Goal: Information Seeking & Learning: Learn about a topic

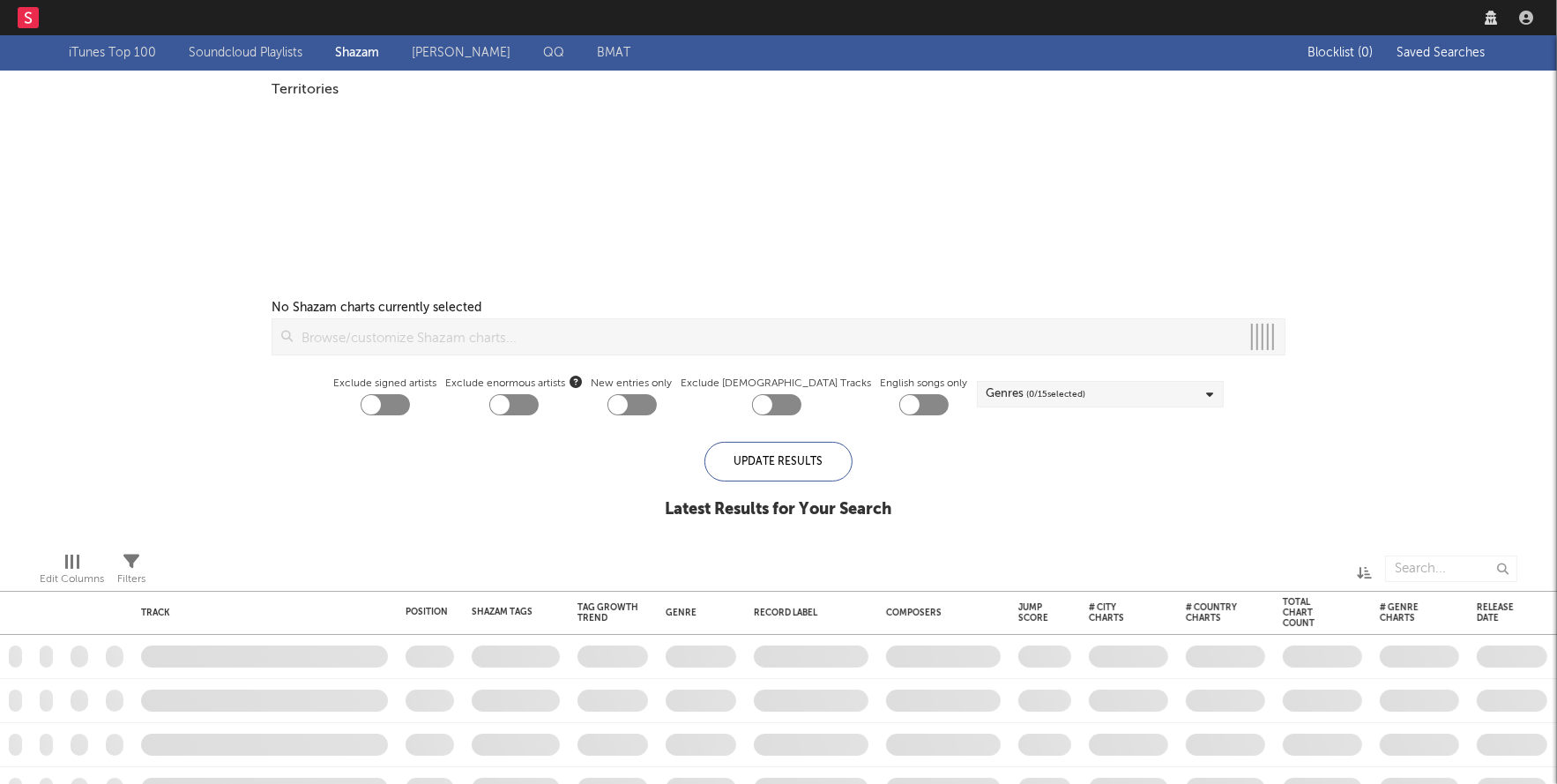
checkbox input "true"
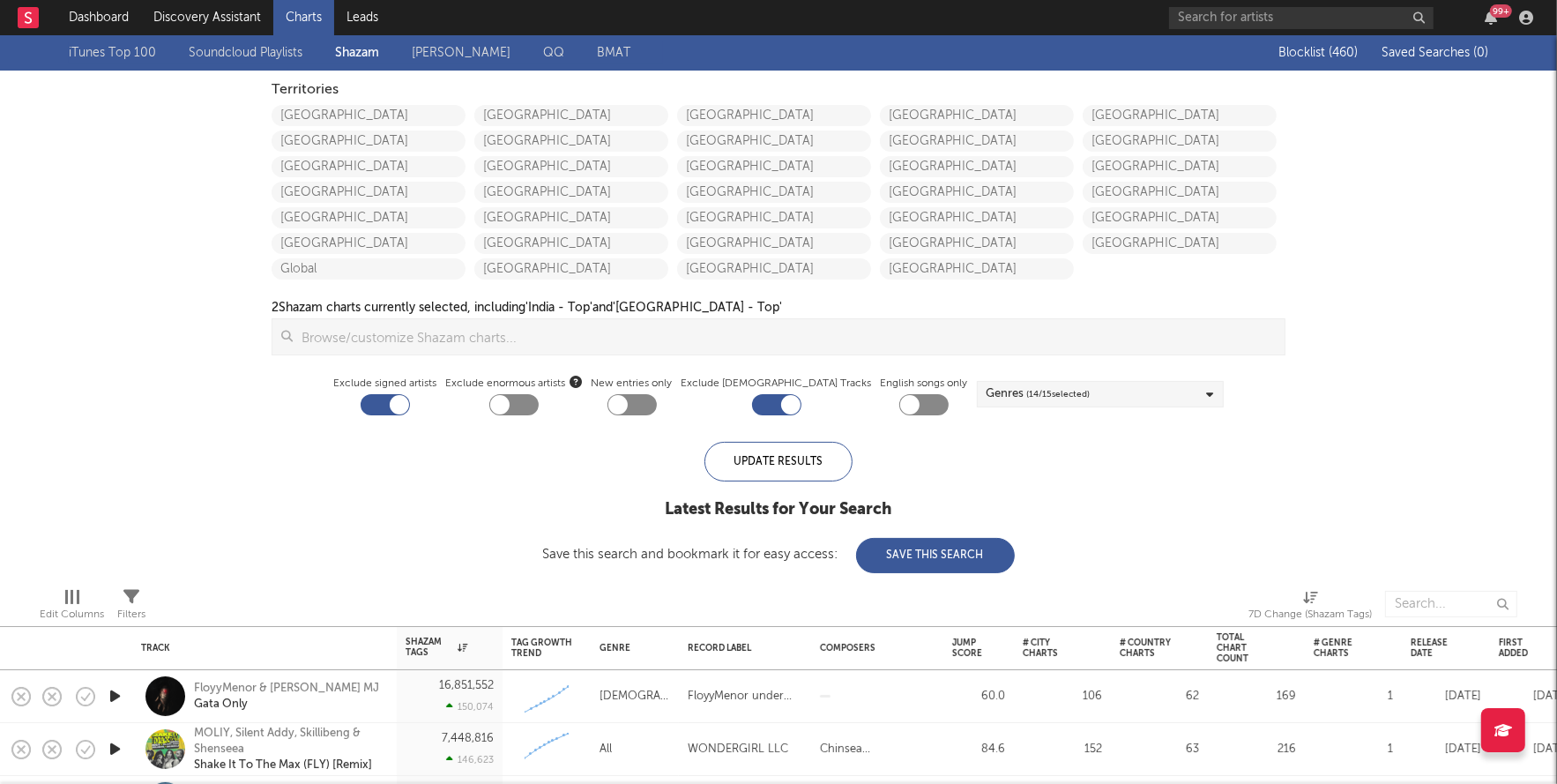
click at [428, 103] on div "United States Canada Australia China Japan New Zealand Global" at bounding box center [372, 190] width 203 height 179
click at [427, 107] on link "United States" at bounding box center [369, 115] width 194 height 21
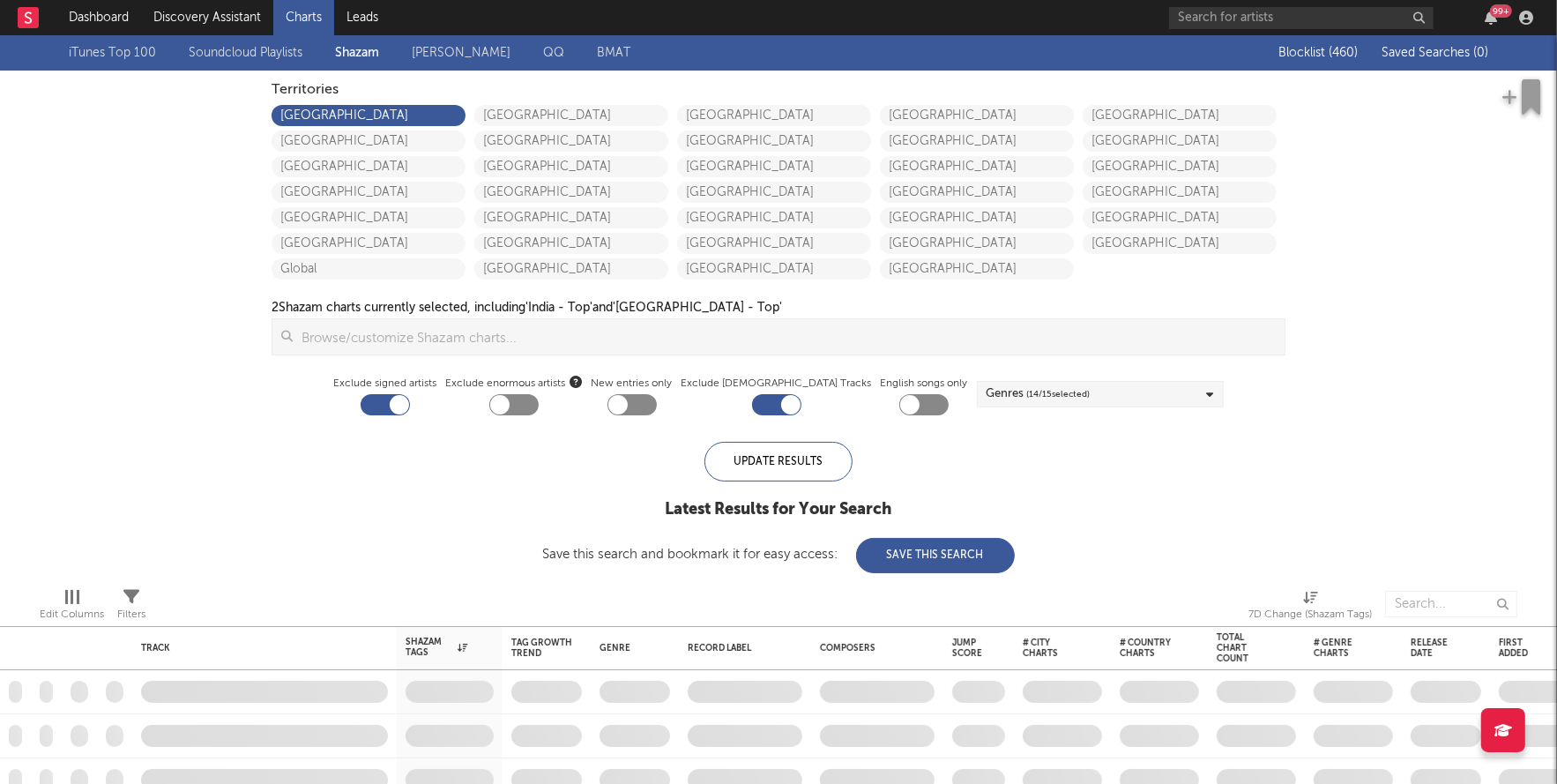
checkbox input "true"
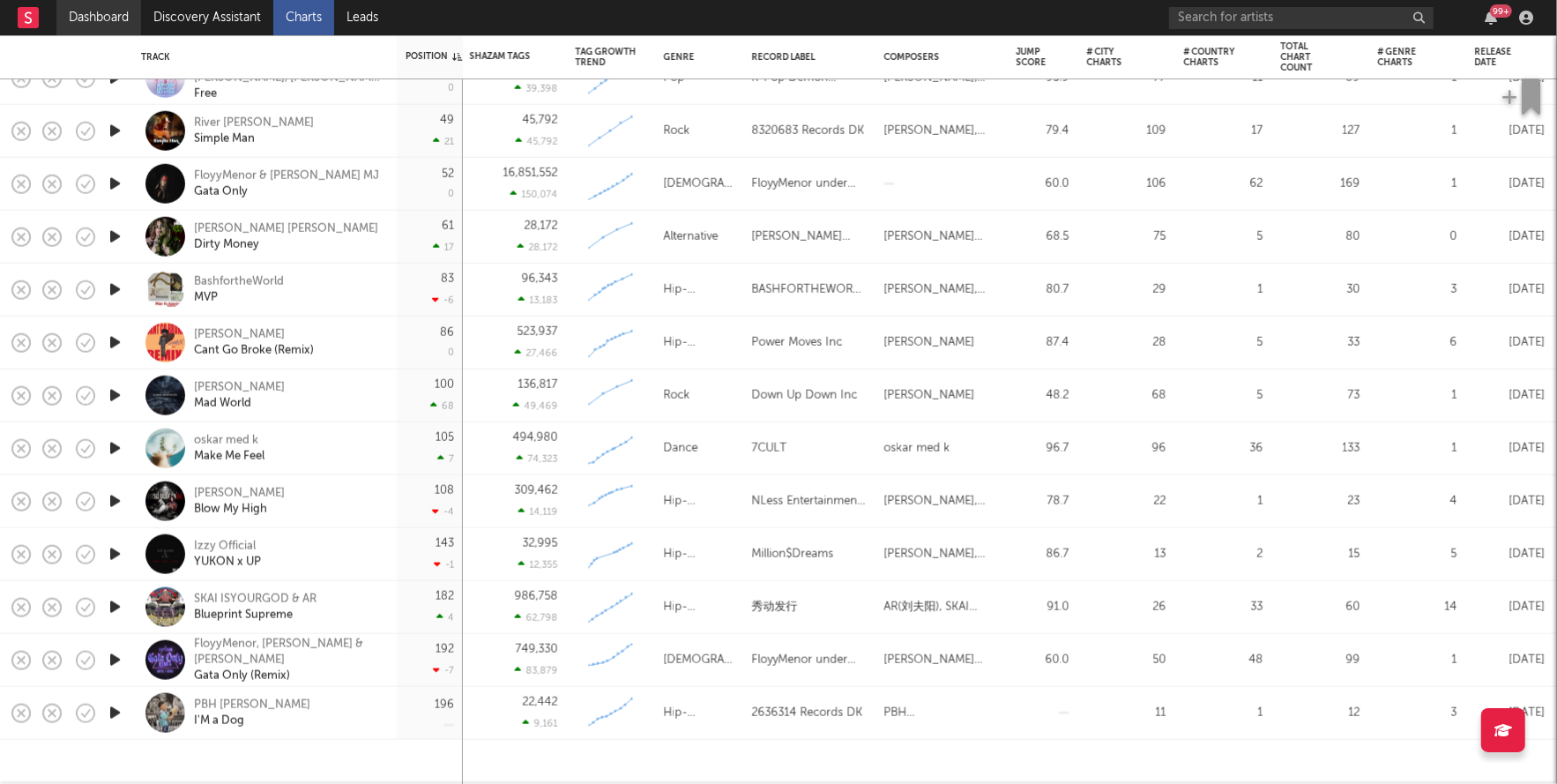
click at [104, 30] on link "Dashboard" at bounding box center [99, 17] width 85 height 35
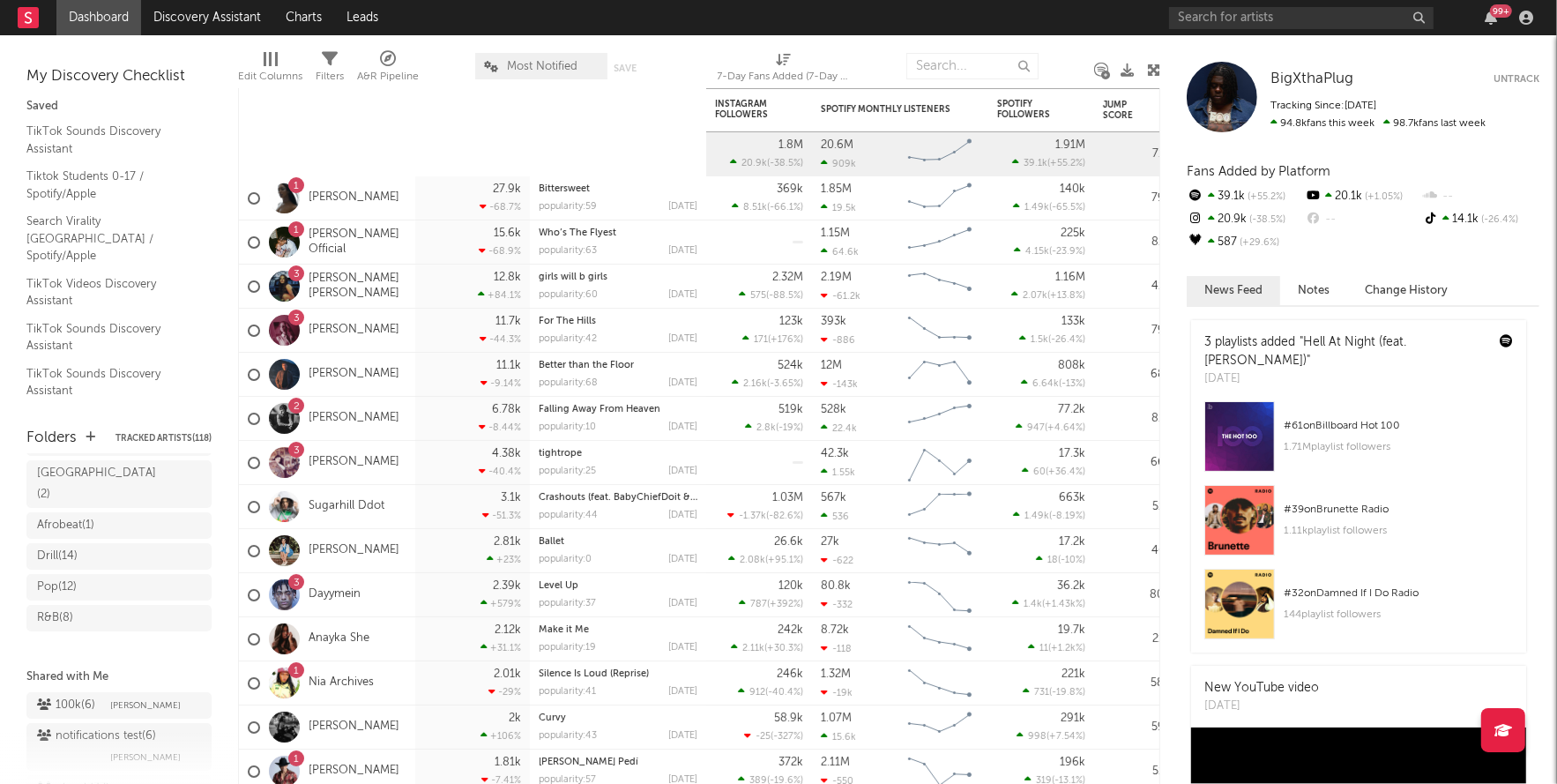
scroll to position [324, 0]
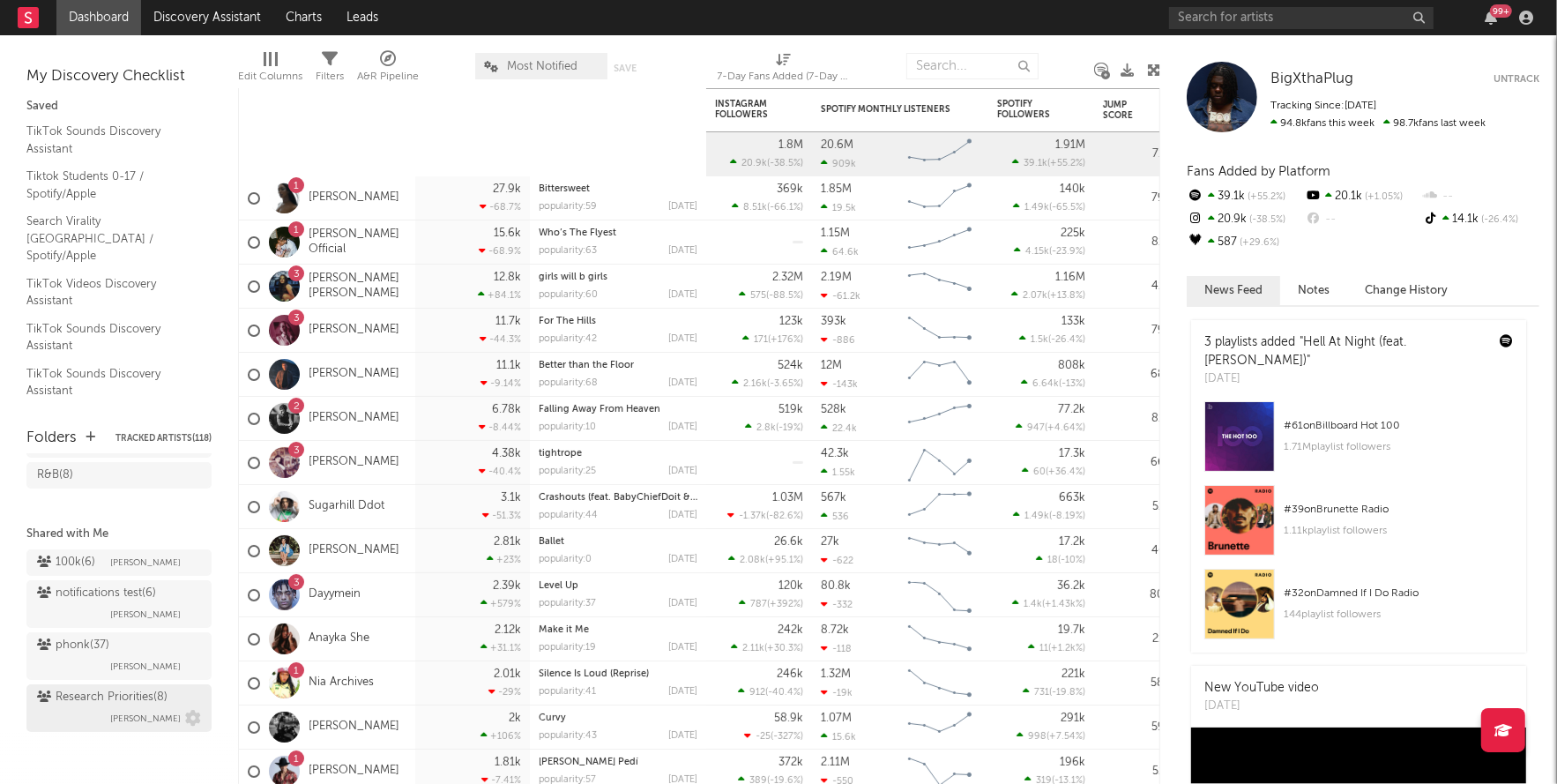
click at [115, 704] on div "Research Priorities ( 8 )" at bounding box center [102, 697] width 130 height 21
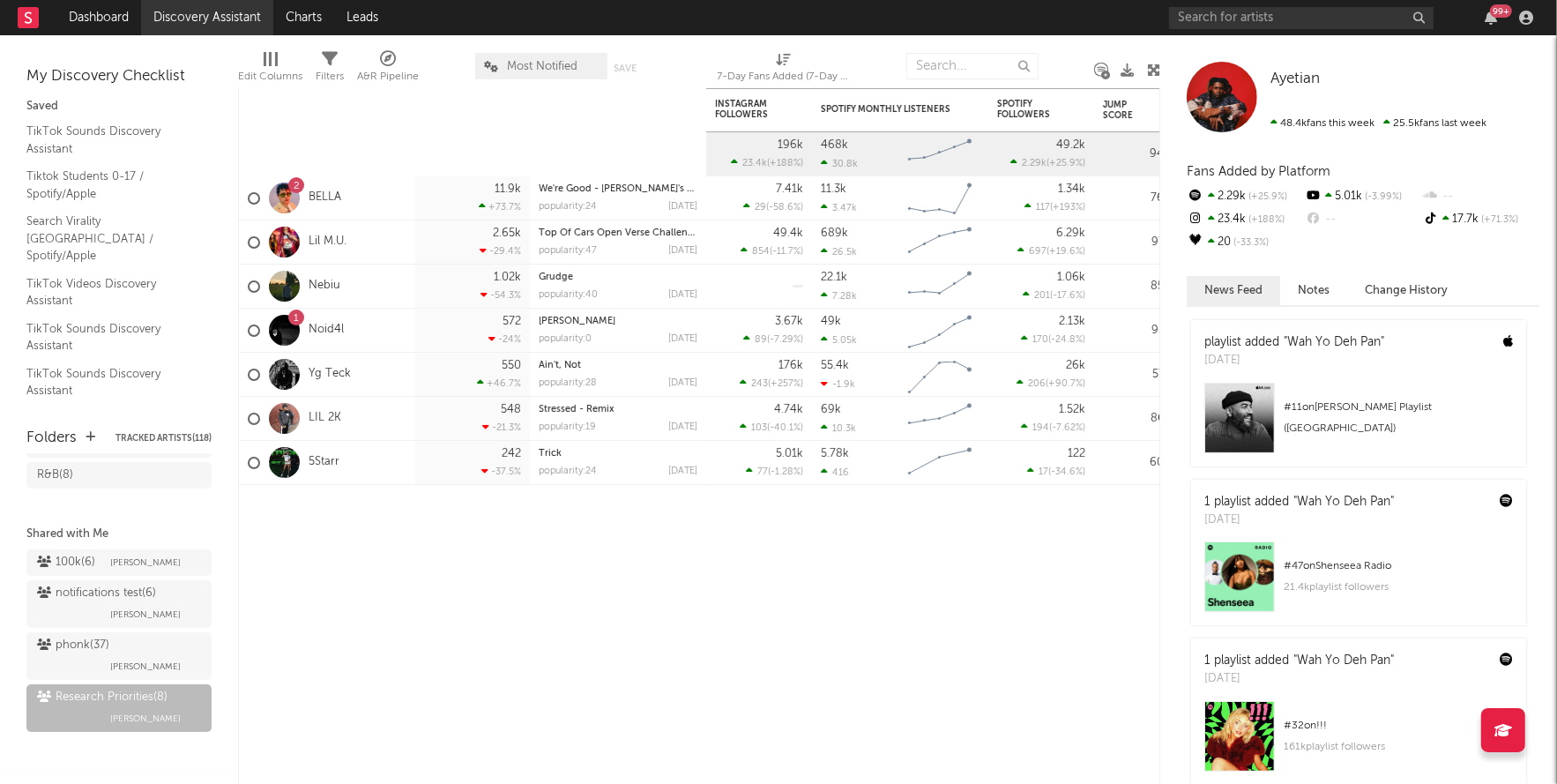
click at [216, 8] on link "Discovery Assistant" at bounding box center [207, 17] width 132 height 35
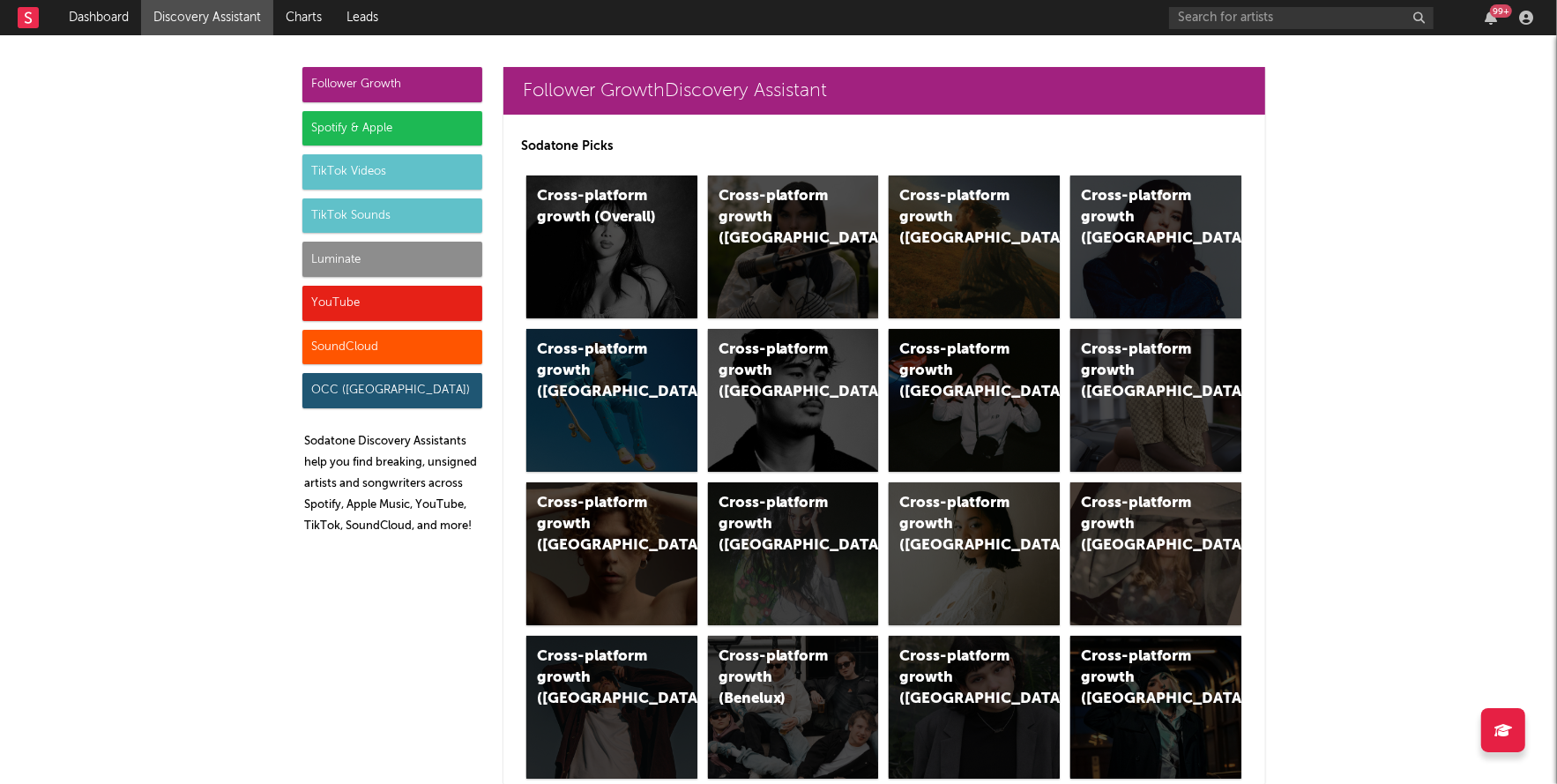
click at [336, 251] on div "Luminate" at bounding box center [392, 258] width 180 height 35
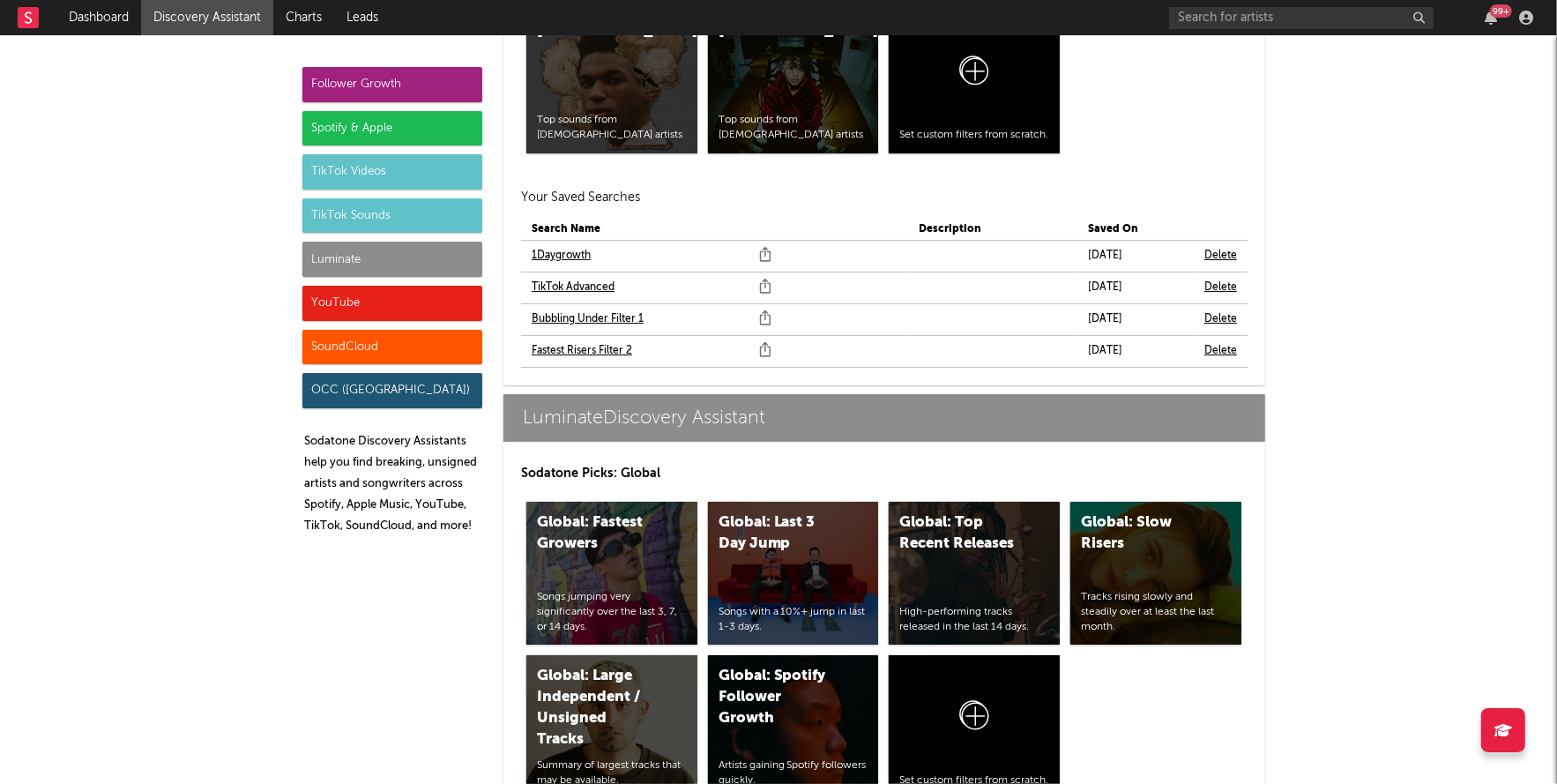
scroll to position [8041, 0]
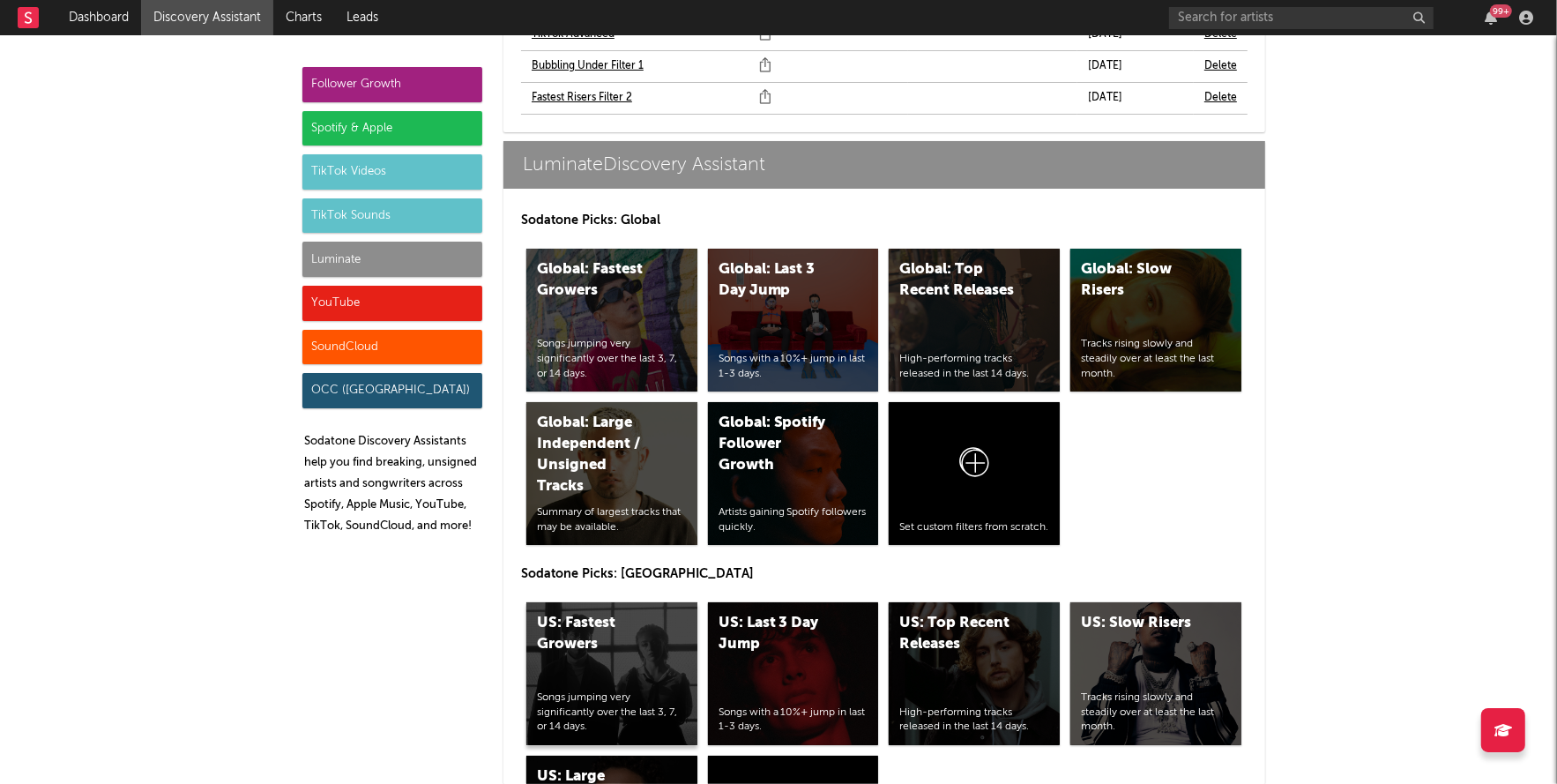
click at [660, 614] on div "US: Fastest Growers Songs jumping very significantly over the last 3, 7, or 14 …" at bounding box center [613, 674] width 172 height 143
click at [1002, 610] on div "US: Top Recent Releases High-performing tracks released in the last 14 days." at bounding box center [975, 674] width 172 height 143
click at [373, 312] on div "YouTube" at bounding box center [392, 302] width 180 height 35
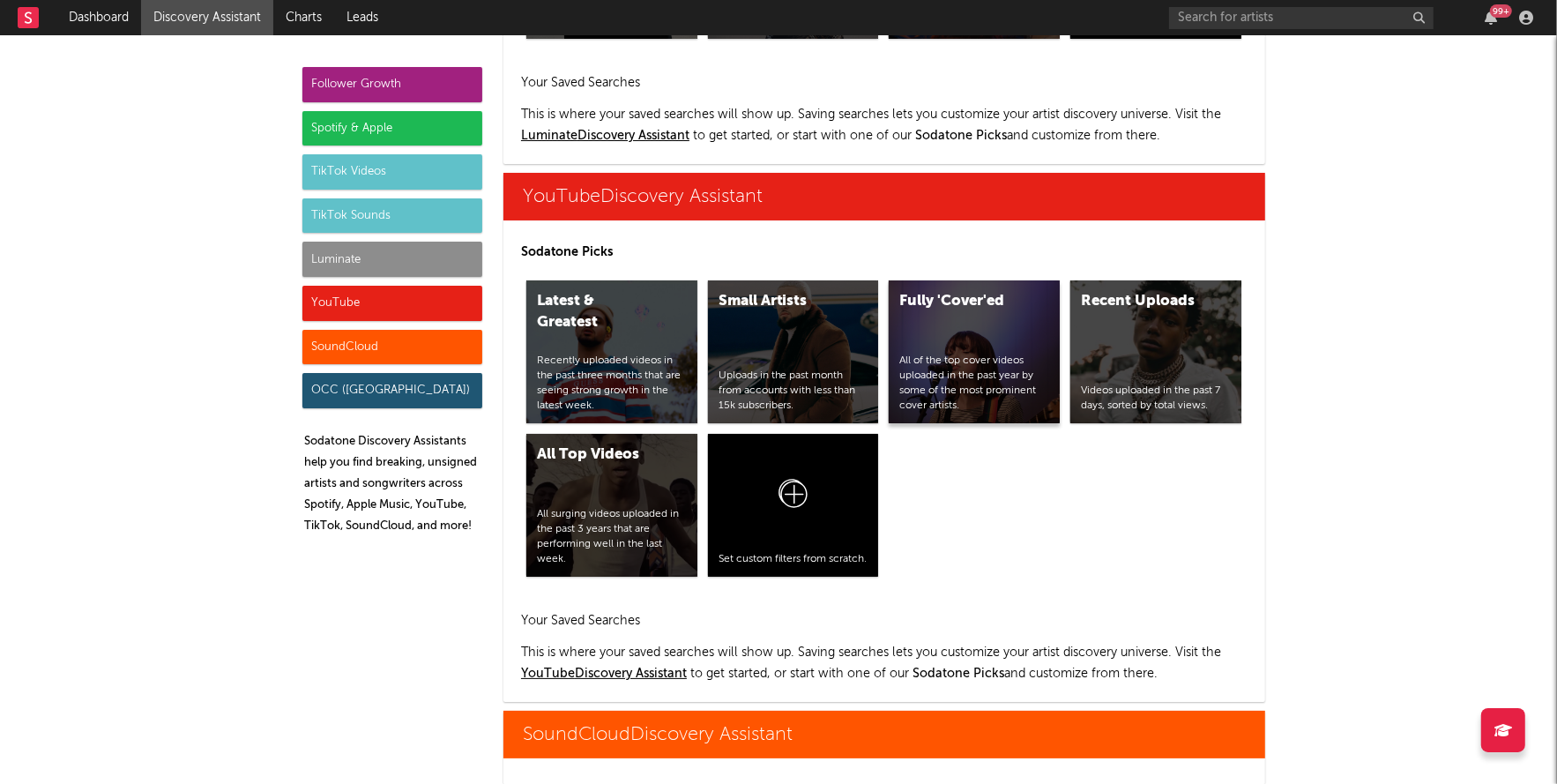
scroll to position [10251, 0]
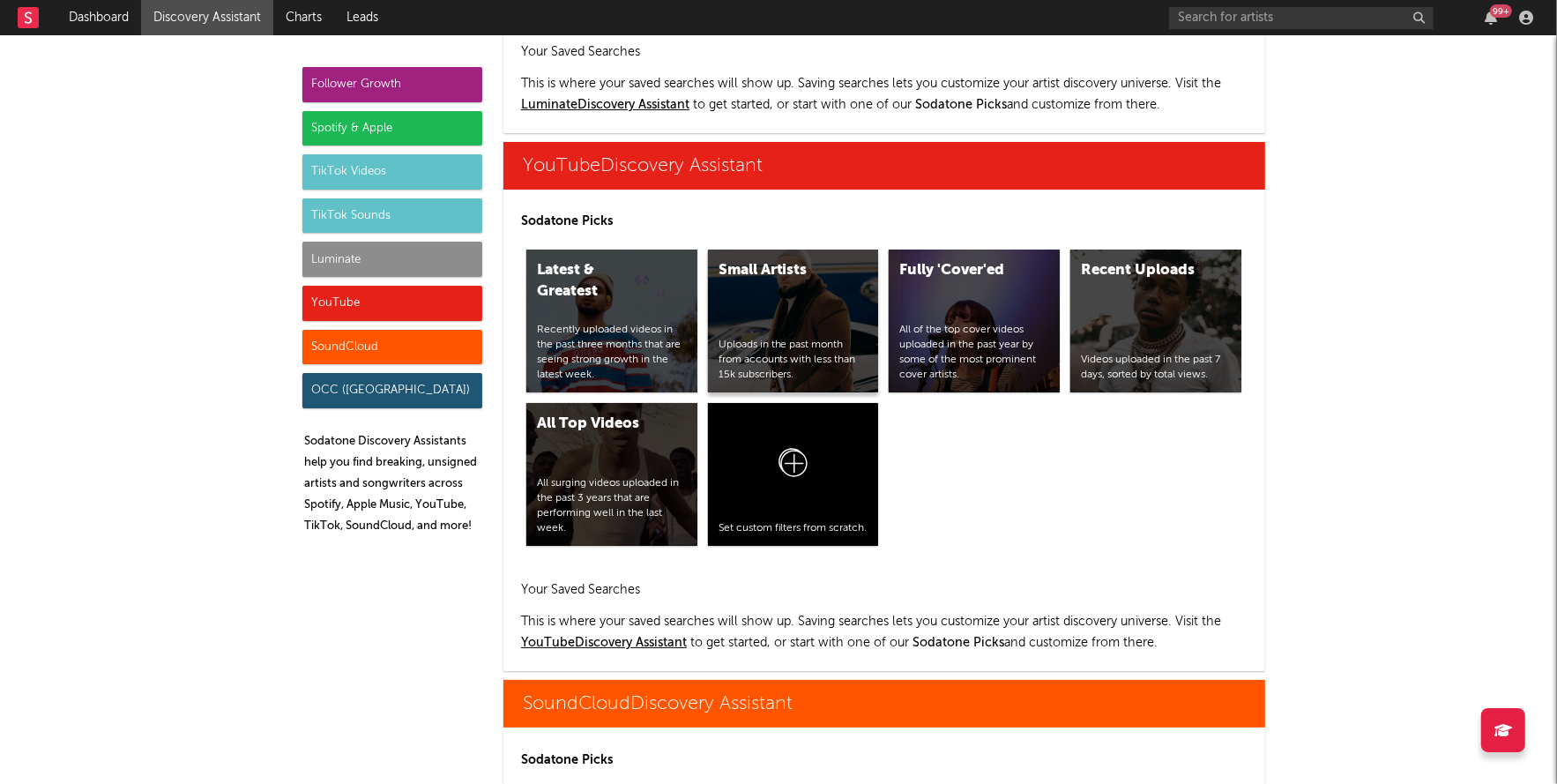
click at [778, 256] on div "Small Artists Uploads in the past month from accounts with less than 15k subscr…" at bounding box center [794, 321] width 172 height 143
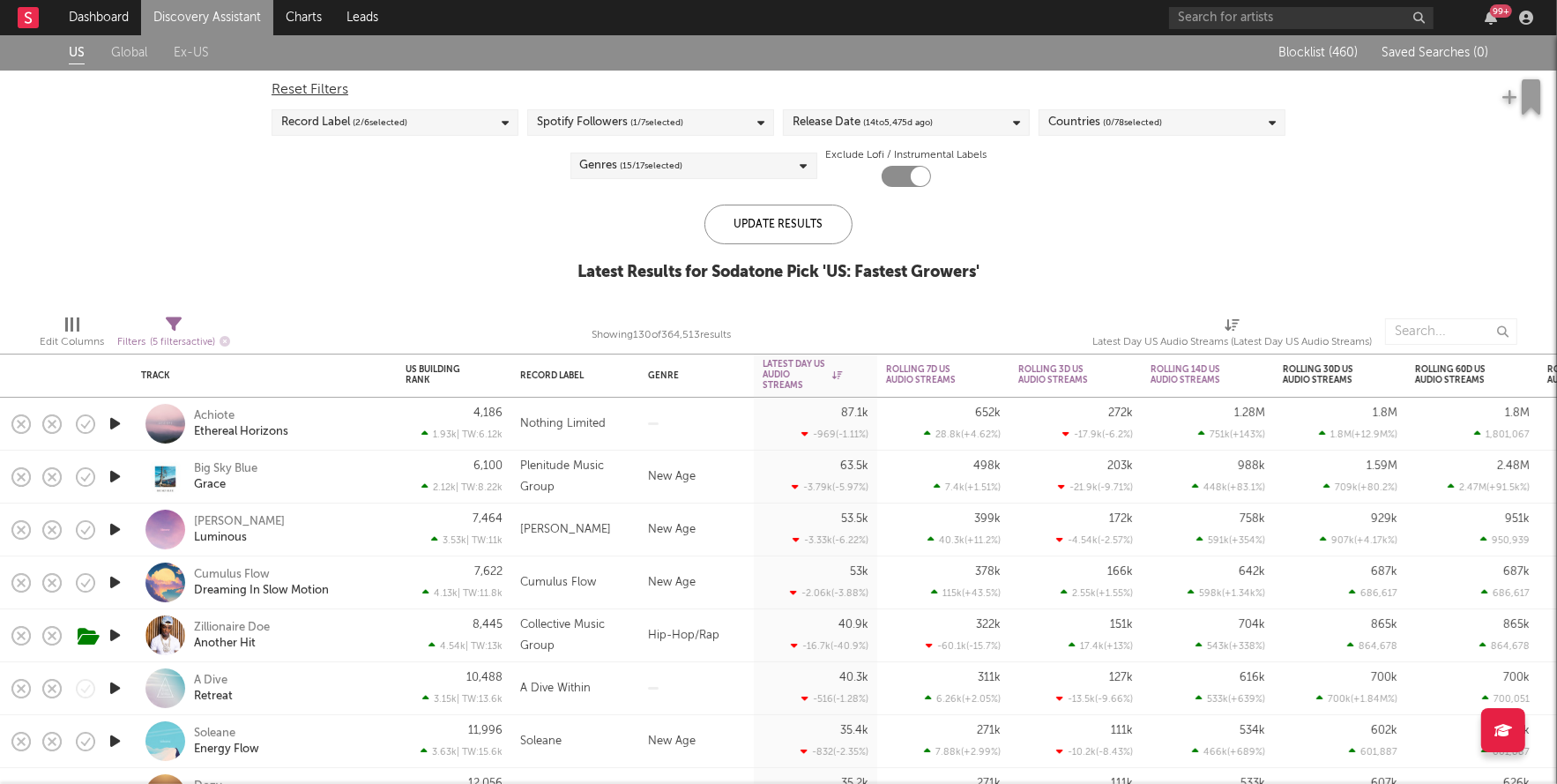
click at [947, 143] on div "Reset Filters Record Label ( 2 / 6 selected) Spotify Followers ( 1 / 7 selected…" at bounding box center [778, 129] width 1032 height 117
click at [945, 114] on div "Release Date ( 14 to 5,475 d ago)" at bounding box center [907, 122] width 247 height 26
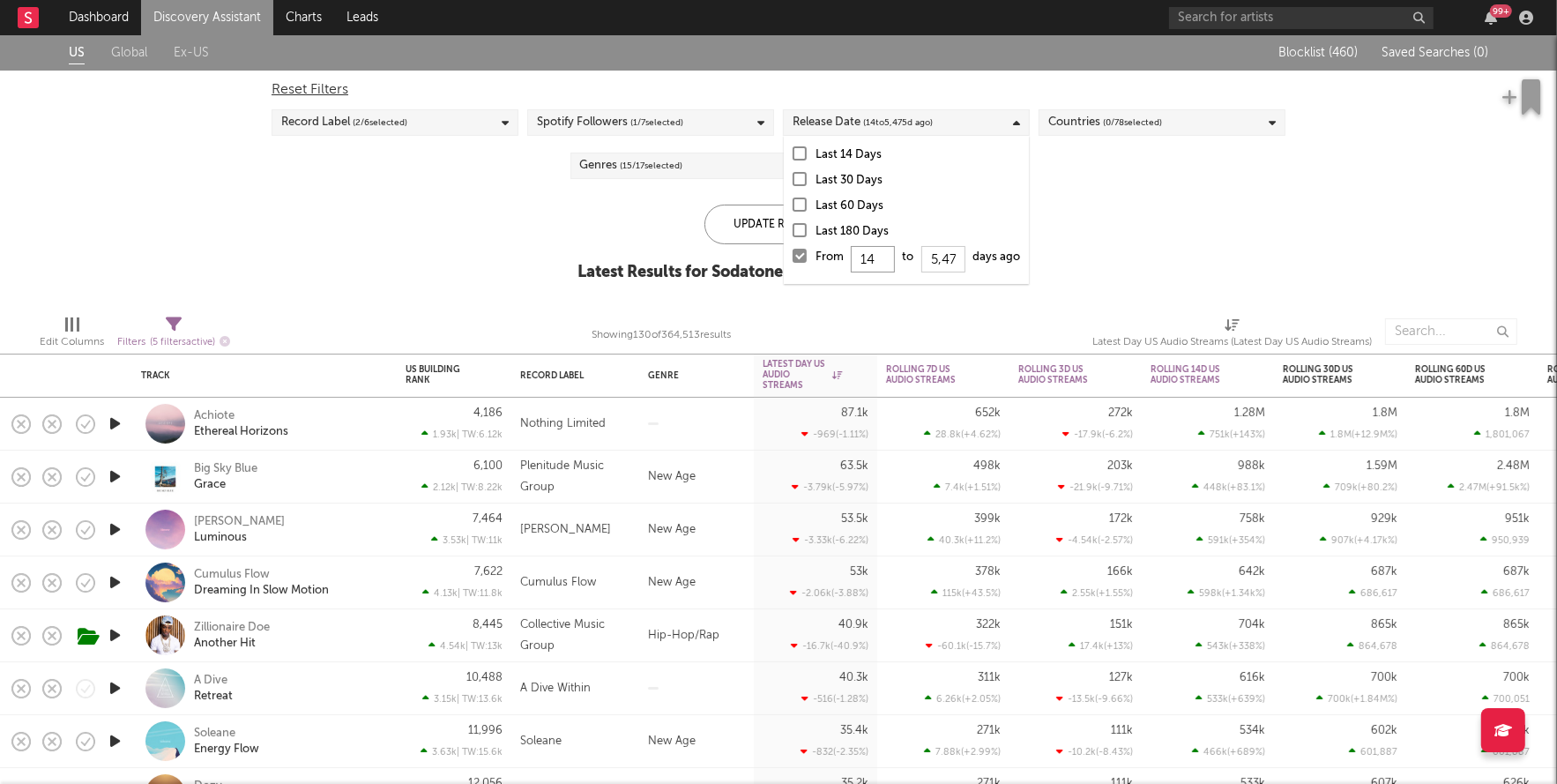
click at [877, 253] on input "14" at bounding box center [873, 259] width 44 height 26
type input "1"
type input "0"
click at [770, 234] on div "Update Results" at bounding box center [778, 224] width 148 height 40
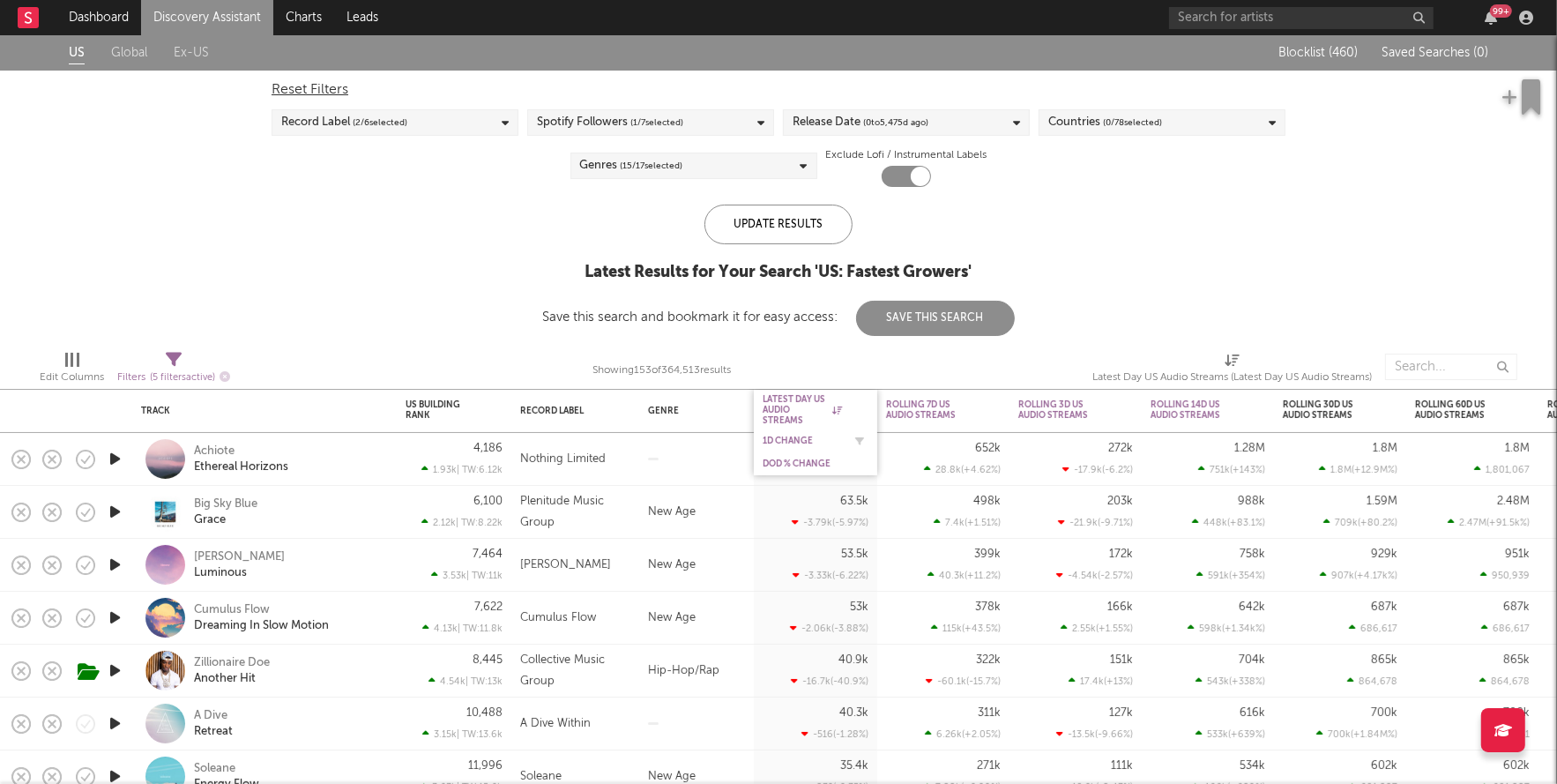
click at [801, 442] on div "1D Change" at bounding box center [802, 440] width 79 height 10
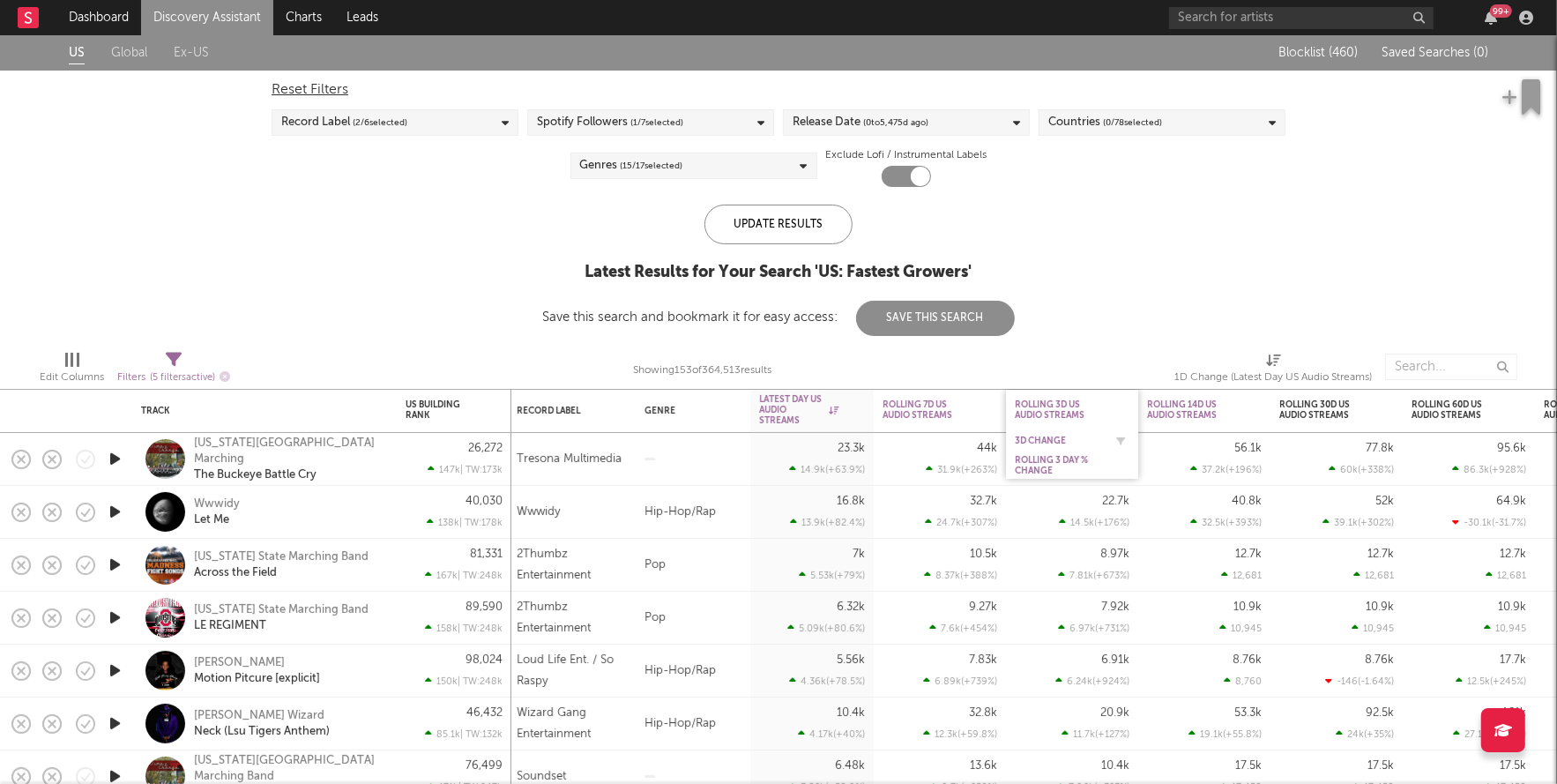
click at [1053, 436] on div "3D Change" at bounding box center [1059, 440] width 89 height 10
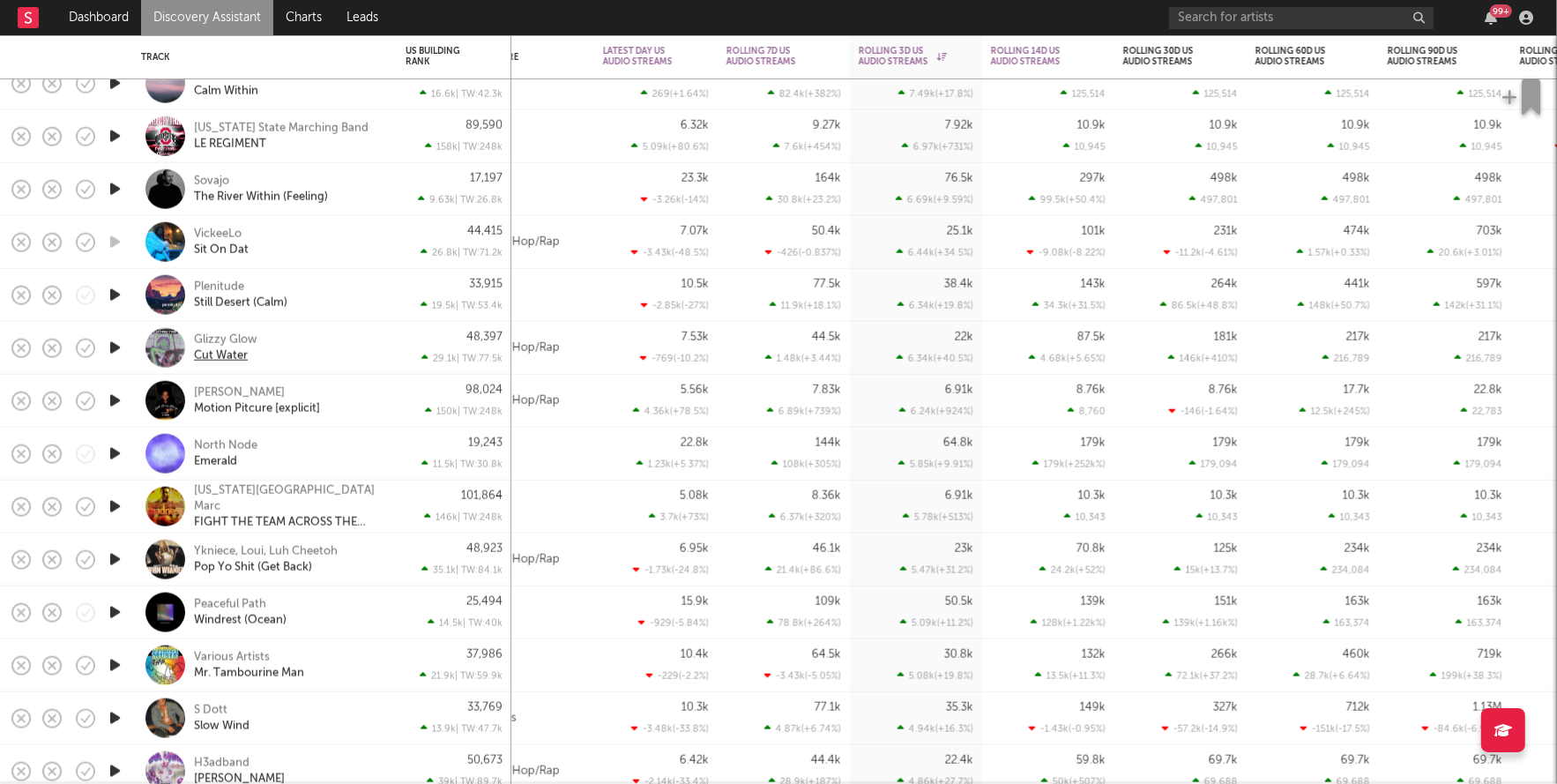
click at [235, 351] on div "Cut Water" at bounding box center [221, 355] width 54 height 16
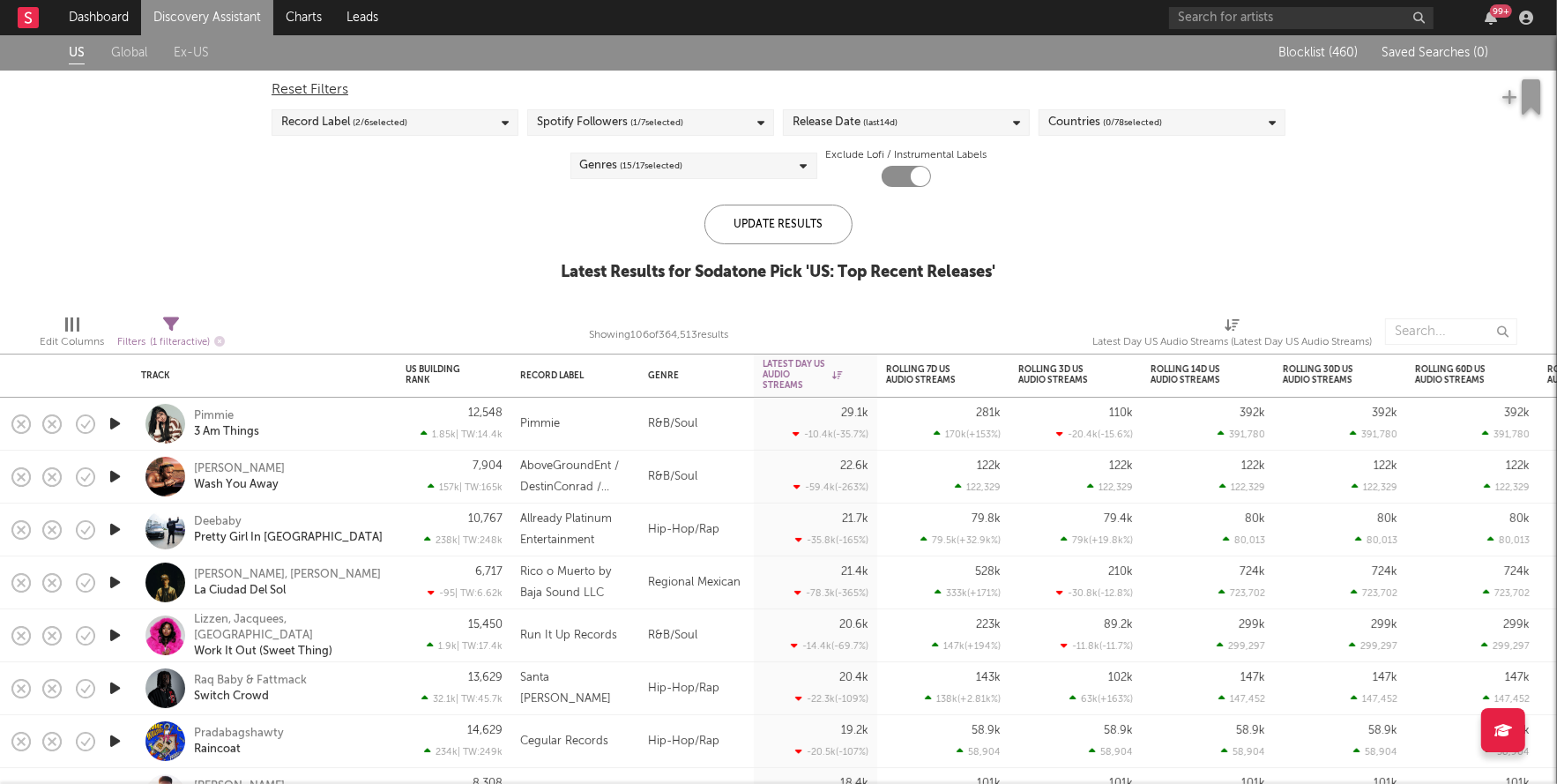
click at [921, 124] on div "Release Date (last 14 d)" at bounding box center [907, 122] width 247 height 26
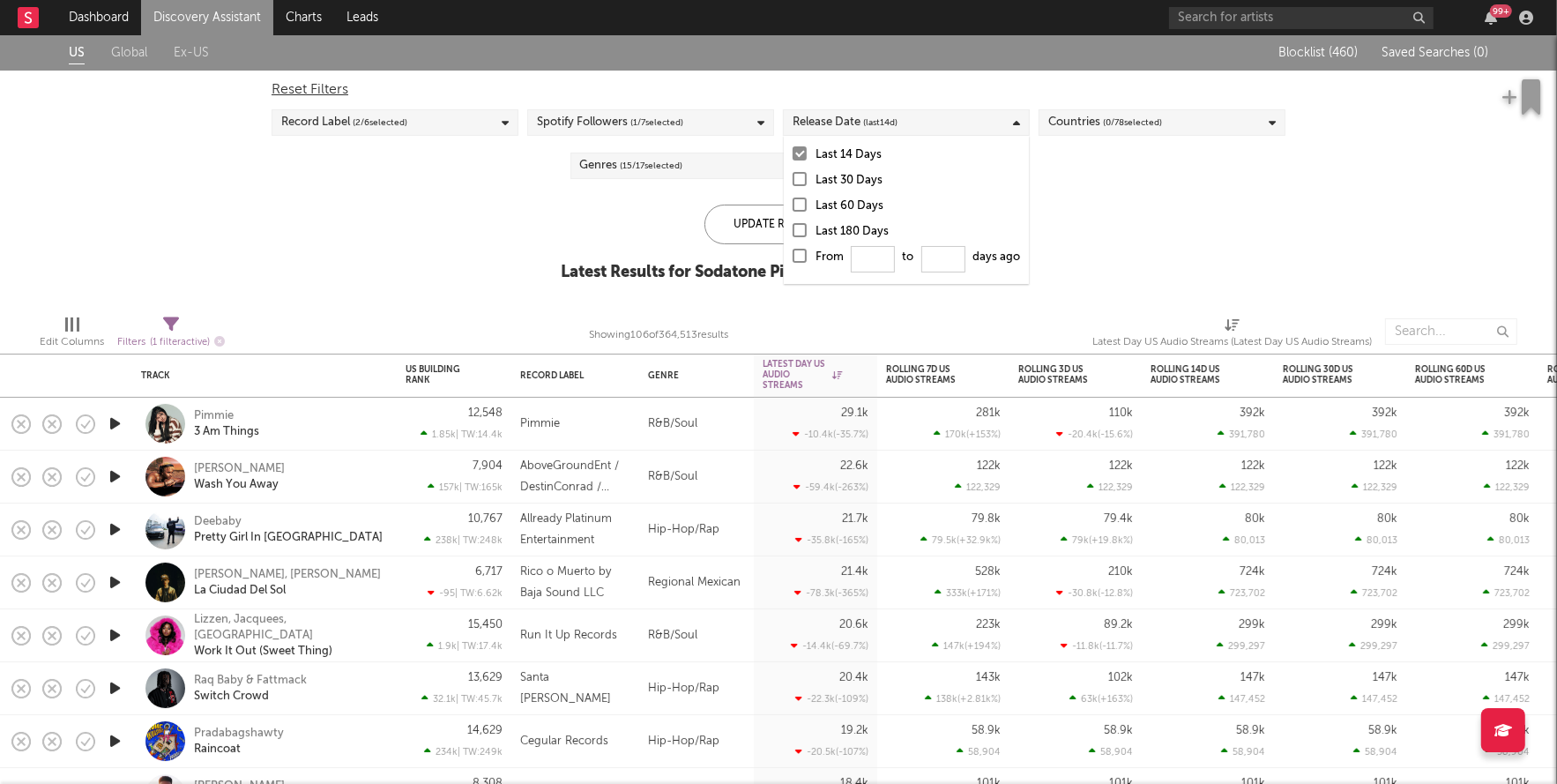
click at [805, 257] on div at bounding box center [799, 255] width 14 height 14
click at [793, 257] on input "From to days ago" at bounding box center [793, 261] width 0 height 28
click at [867, 251] on input "From to days ago" at bounding box center [873, 259] width 44 height 26
type input "0"
click at [752, 239] on div "Update Results" at bounding box center [778, 224] width 148 height 40
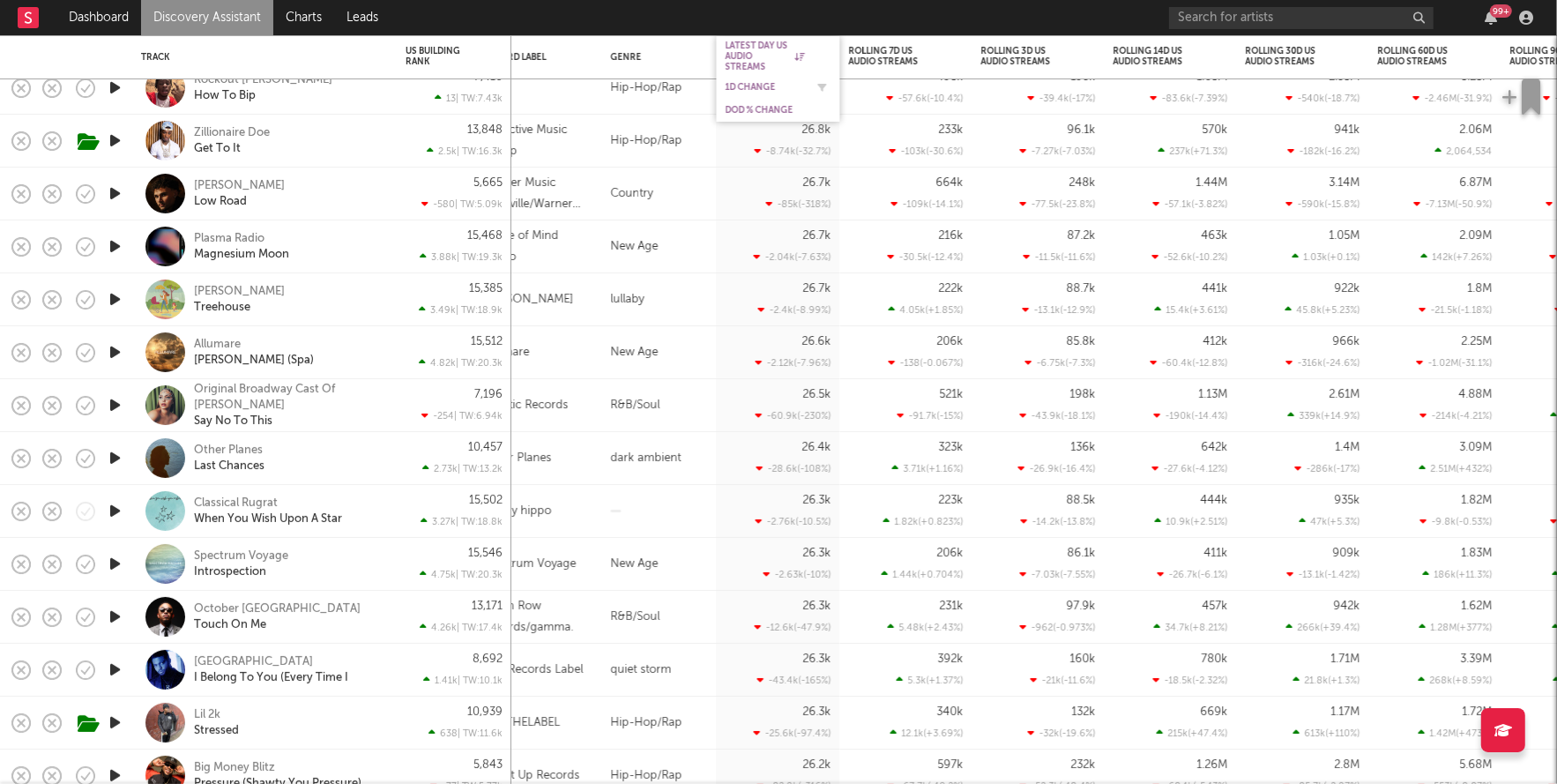
click at [748, 91] on div "1D Change" at bounding box center [765, 87] width 79 height 10
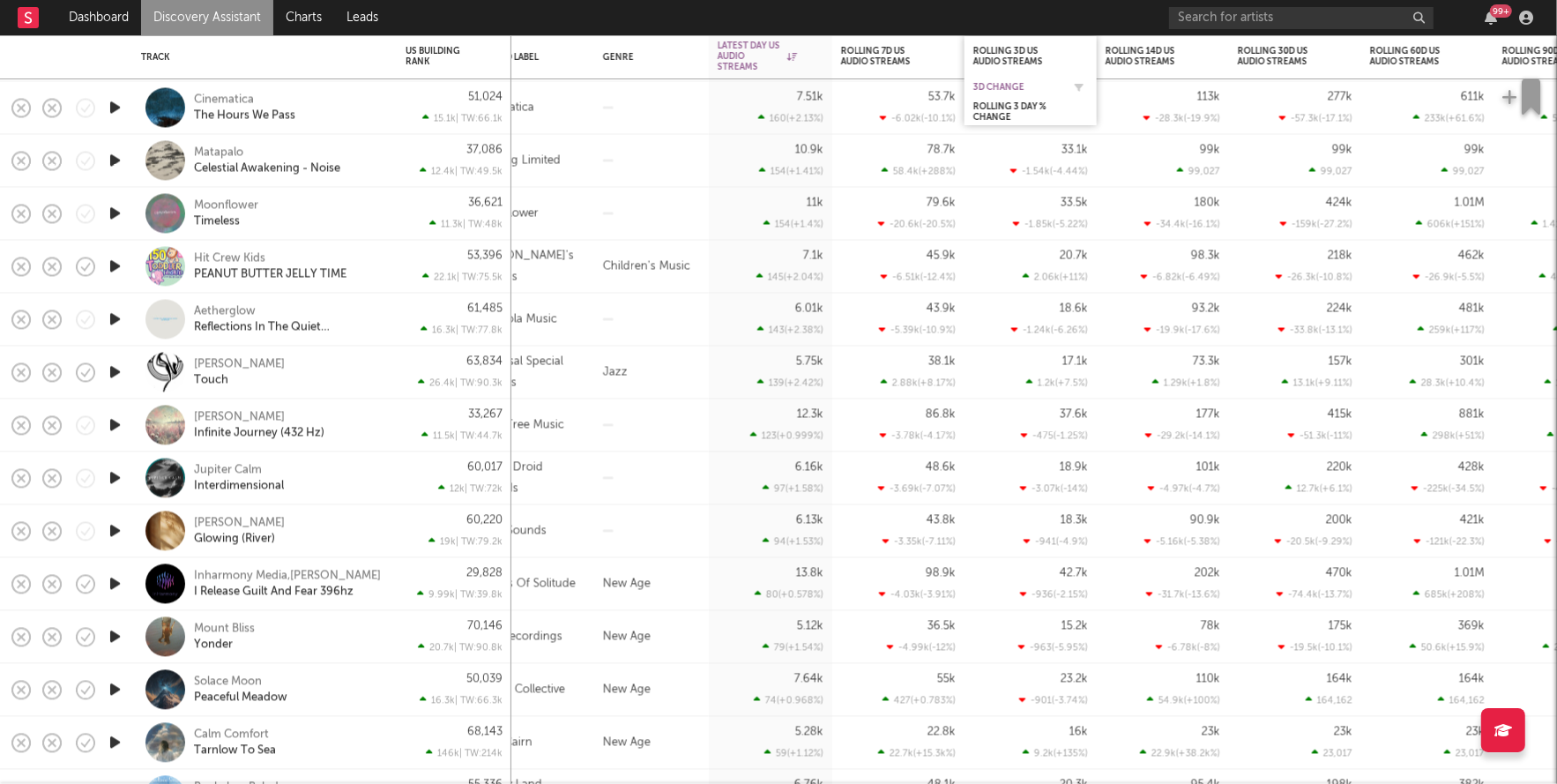
click at [1008, 84] on div "3D Change" at bounding box center [1018, 87] width 89 height 10
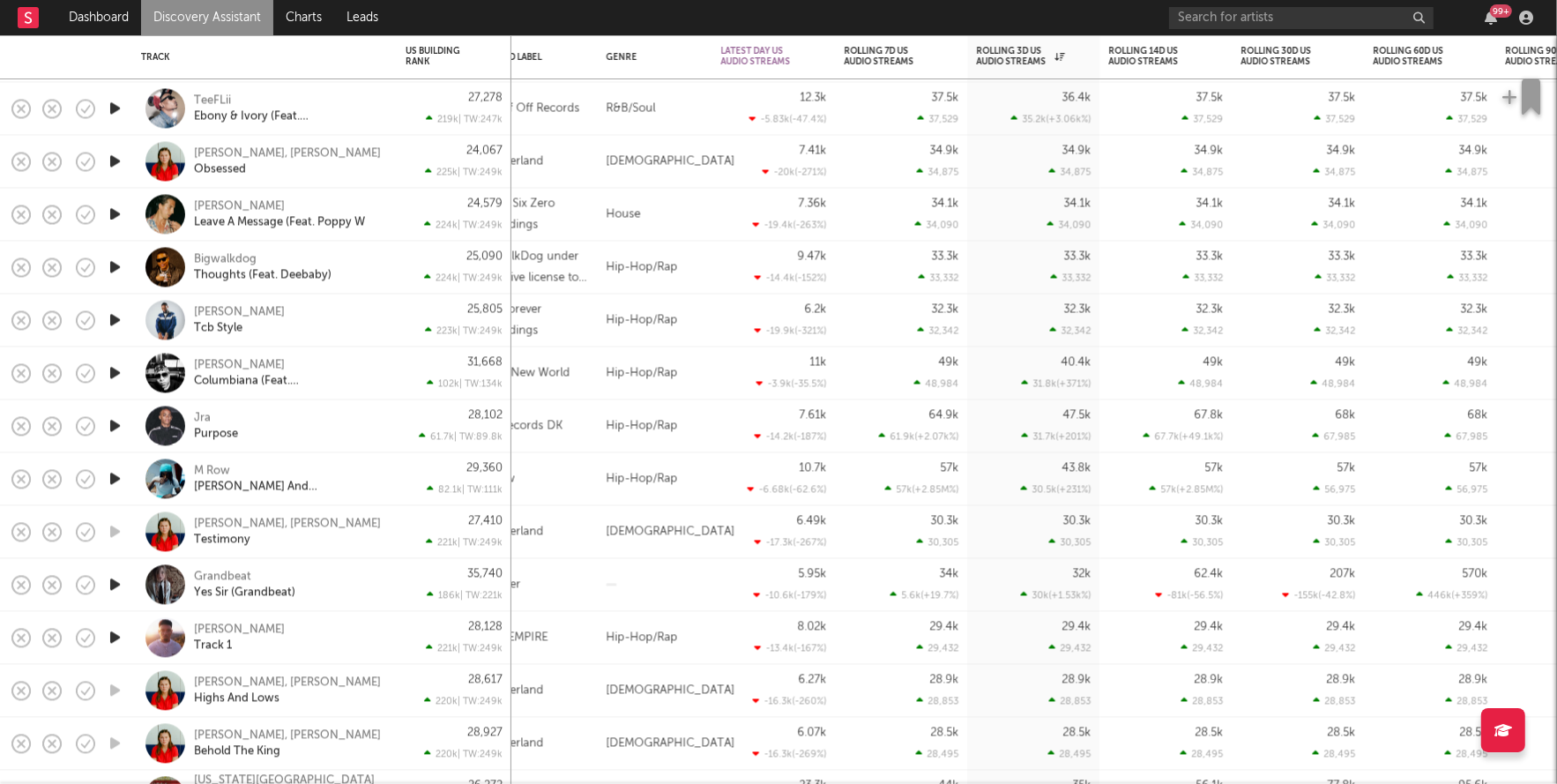
click at [119, 321] on icon "button" at bounding box center [115, 319] width 19 height 22
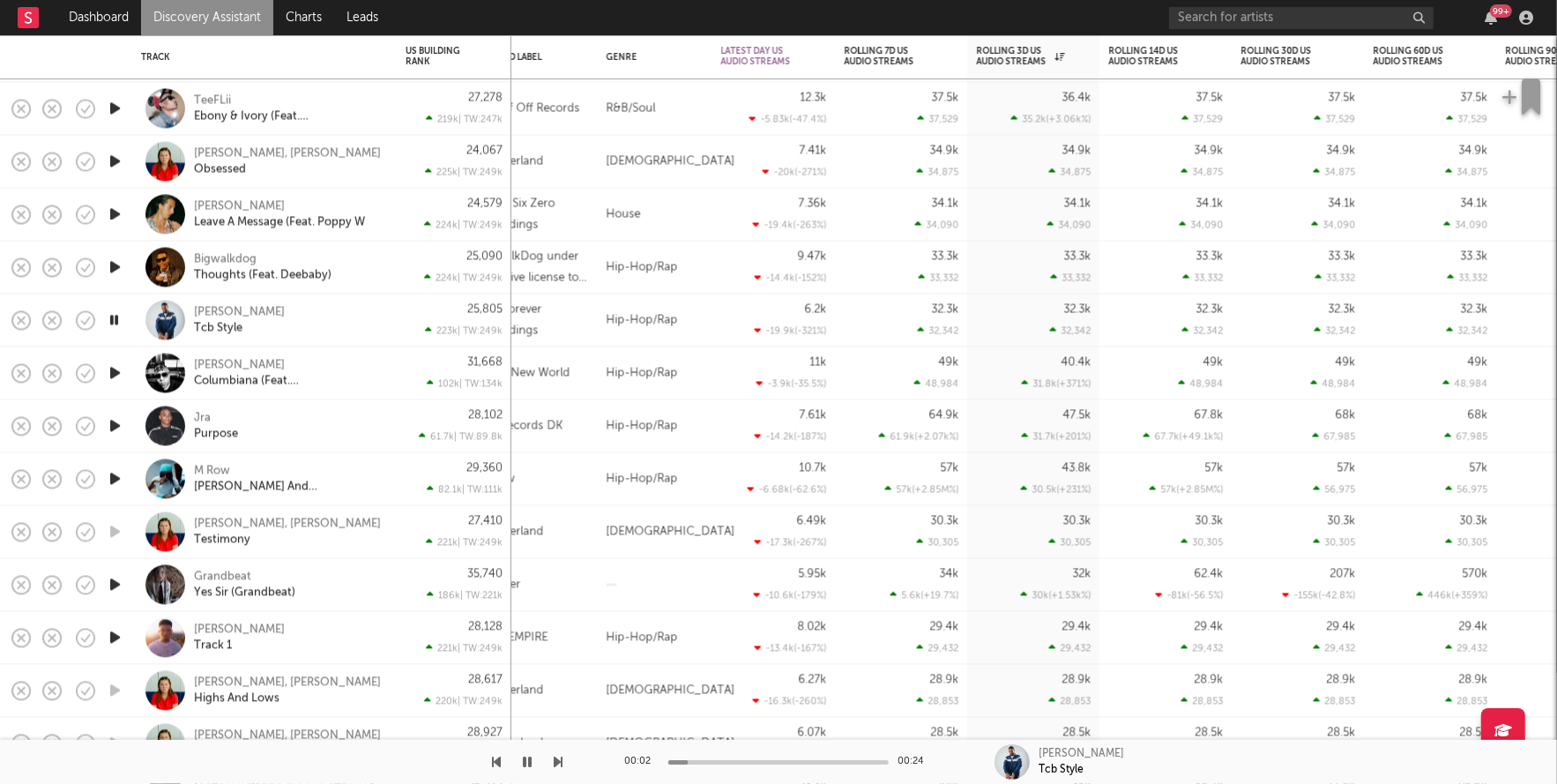
click at [119, 321] on icon "button" at bounding box center [114, 319] width 17 height 22
